Goal: Find specific page/section

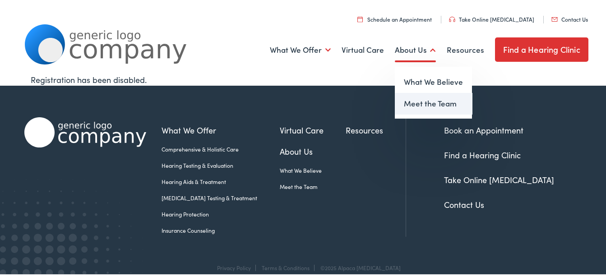
click at [411, 105] on link "Meet the Team" at bounding box center [433, 103] width 77 height 22
